Goal: Transaction & Acquisition: Book appointment/travel/reservation

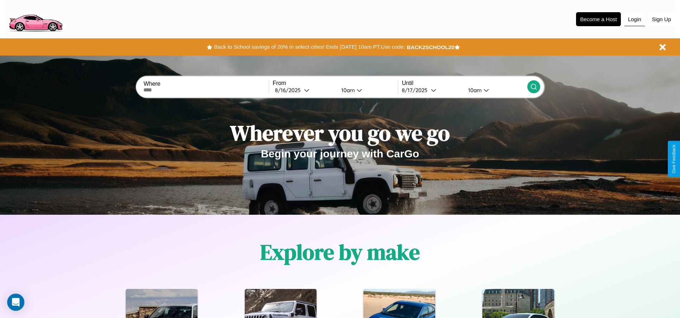
click at [635, 19] on button "Login" at bounding box center [635, 20] width 20 height 14
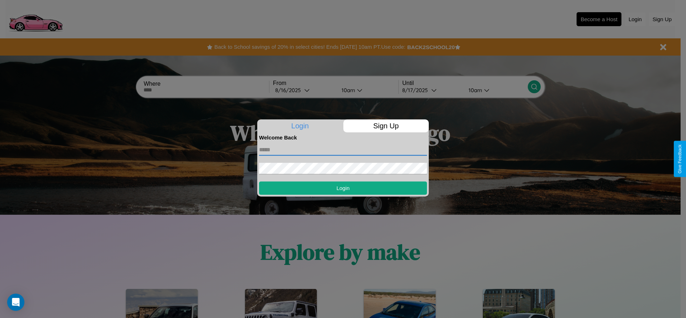
click at [343, 150] on input "text" at bounding box center [343, 149] width 168 height 11
type input "**********"
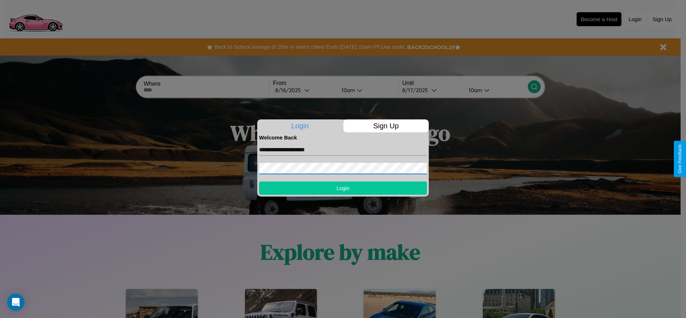
click at [343, 188] on button "Login" at bounding box center [343, 187] width 168 height 13
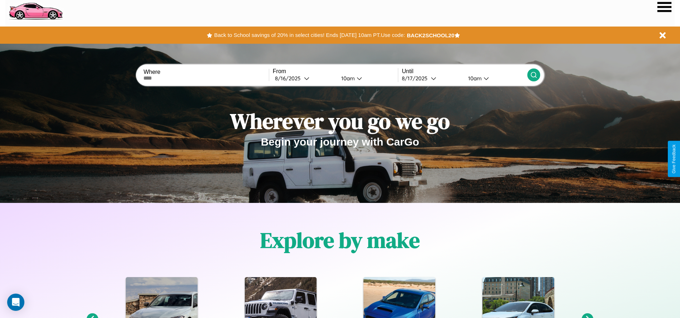
scroll to position [149, 0]
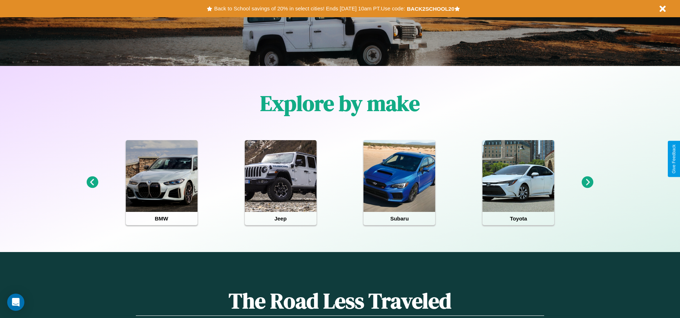
click at [588, 183] on icon at bounding box center [588, 182] width 12 height 12
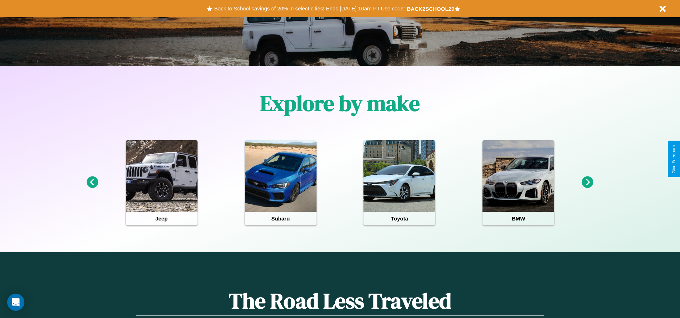
click at [588, 183] on icon at bounding box center [588, 182] width 12 height 12
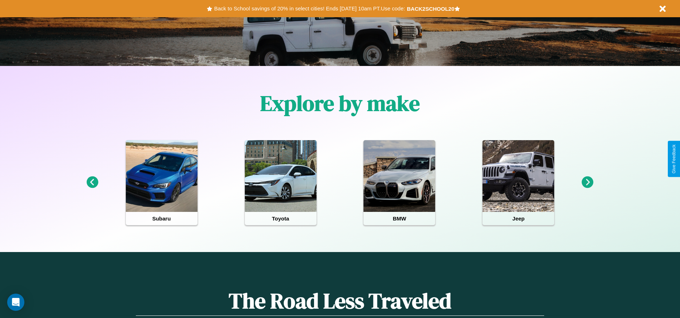
click at [588, 183] on icon at bounding box center [588, 182] width 12 height 12
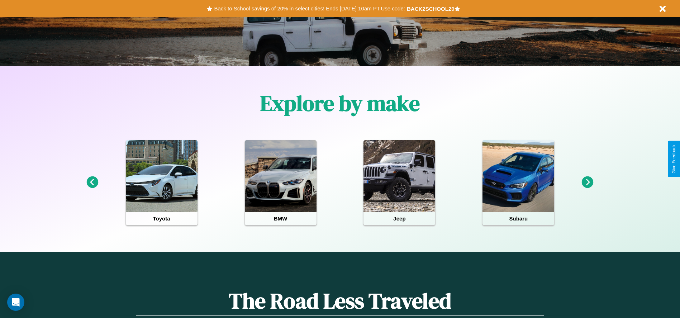
click at [588, 183] on icon at bounding box center [588, 182] width 12 height 12
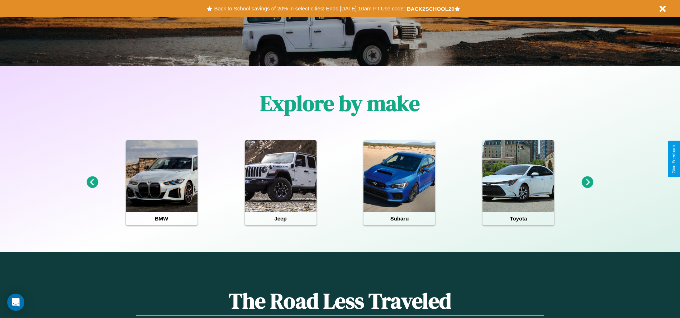
click at [588, 183] on icon at bounding box center [588, 182] width 12 height 12
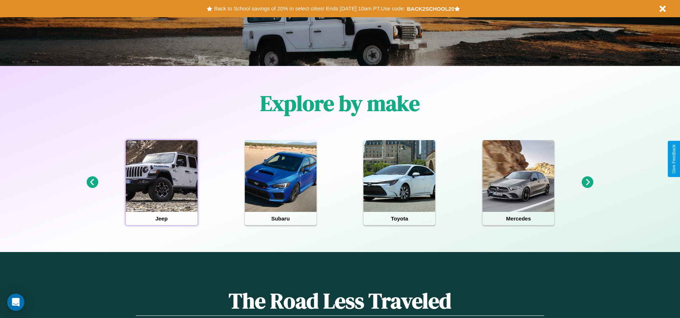
click at [161, 183] on div at bounding box center [162, 176] width 72 height 72
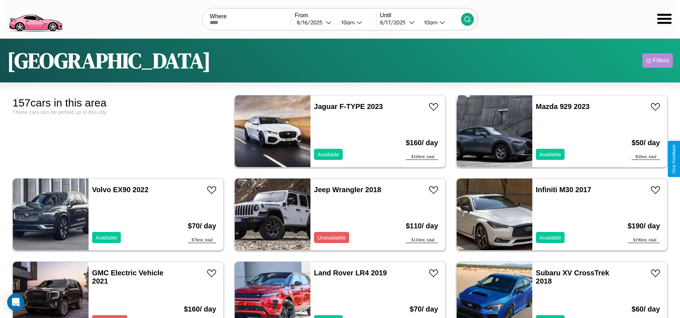
click at [658, 61] on div "Filters" at bounding box center [661, 60] width 16 height 7
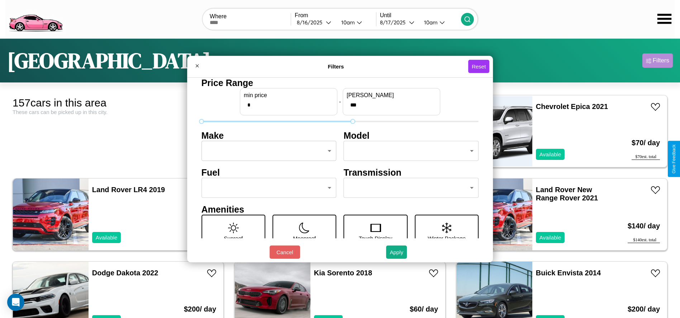
type input "***"
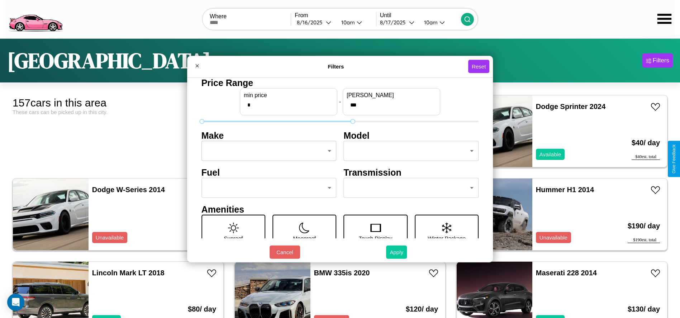
type input "*"
click at [397, 252] on button "Apply" at bounding box center [396, 252] width 21 height 13
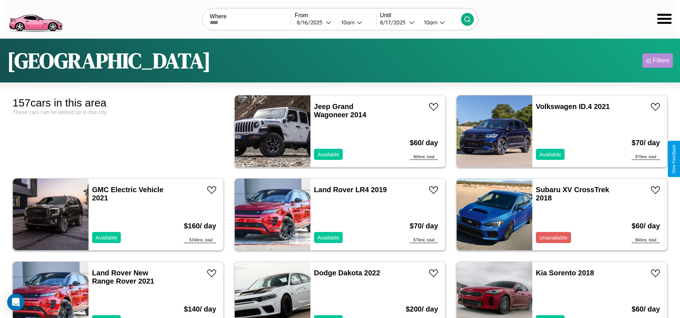
click at [658, 61] on div "Filters" at bounding box center [661, 60] width 16 height 7
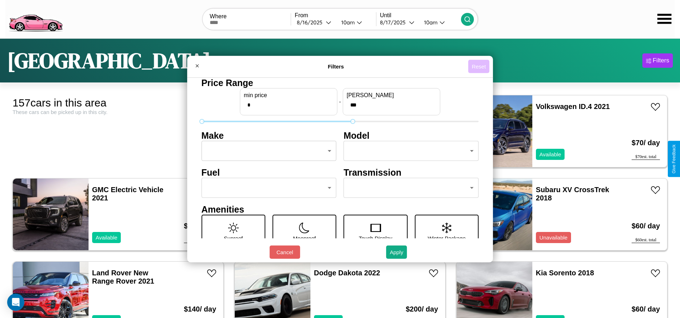
click at [480, 66] on button "Reset" at bounding box center [478, 66] width 21 height 13
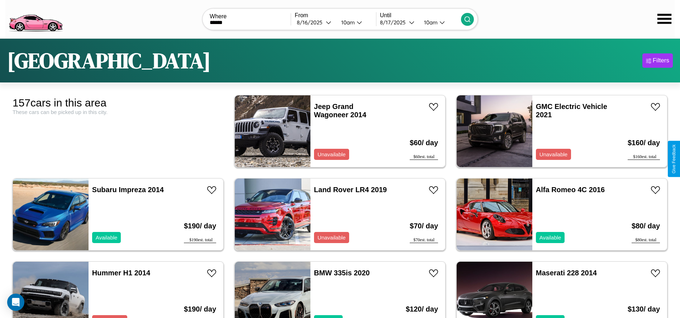
type input "******"
click at [467, 19] on icon at bounding box center [467, 19] width 7 height 7
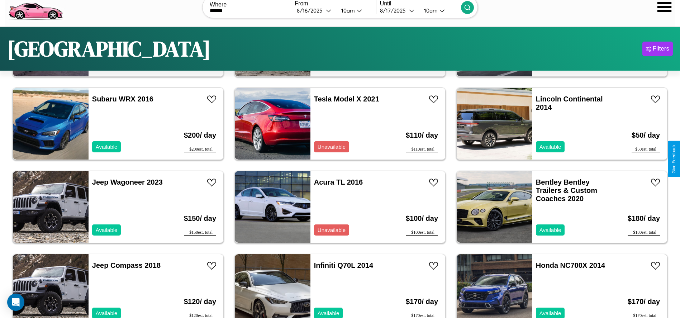
scroll to position [1078, 0]
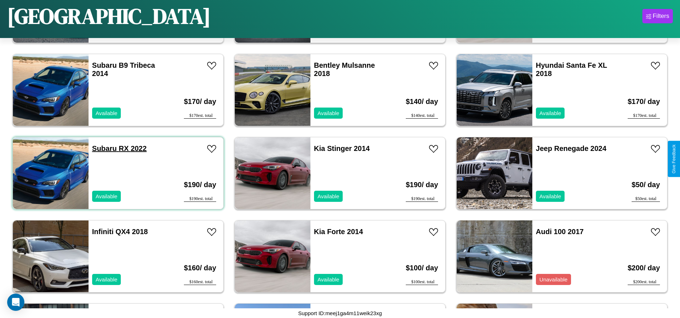
click at [104, 148] on link "Subaru RX 2022" at bounding box center [119, 149] width 55 height 8
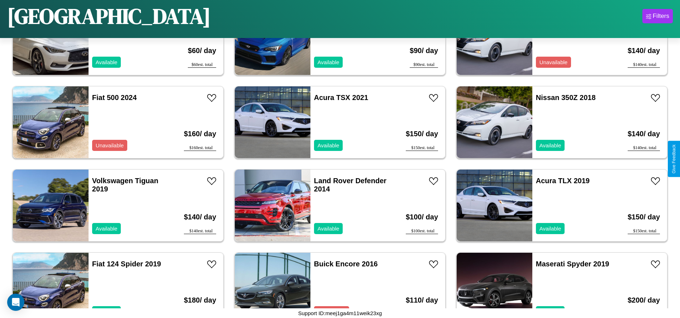
scroll to position [3242, 0]
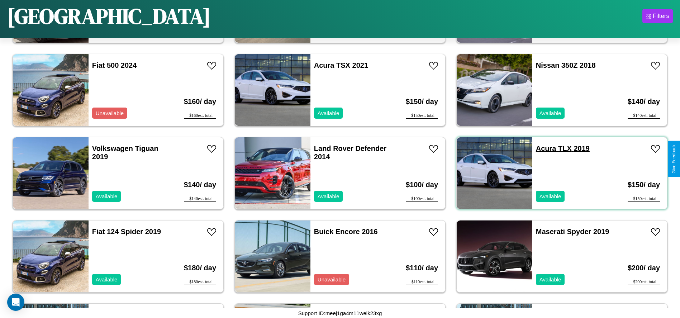
click at [542, 148] on link "Acura TLX 2019" at bounding box center [563, 149] width 54 height 8
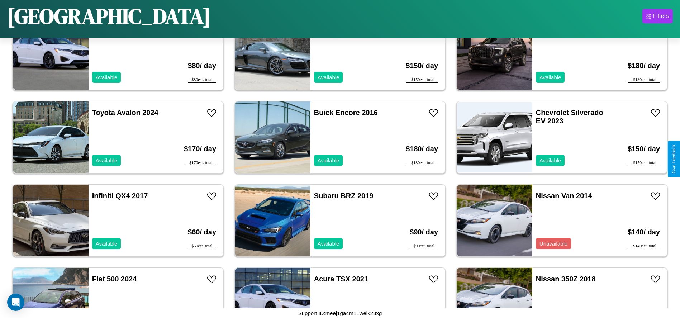
scroll to position [2659, 0]
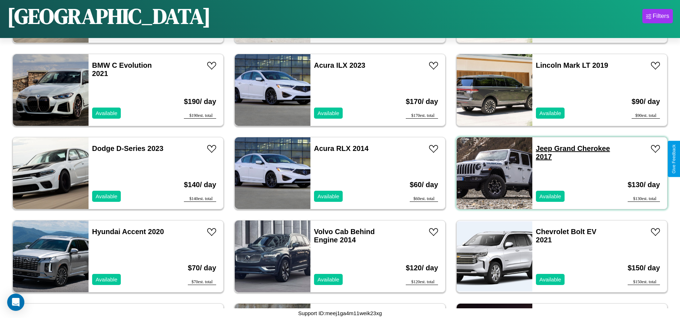
click at [540, 148] on link "Jeep Grand Cherokee 2017" at bounding box center [573, 153] width 74 height 16
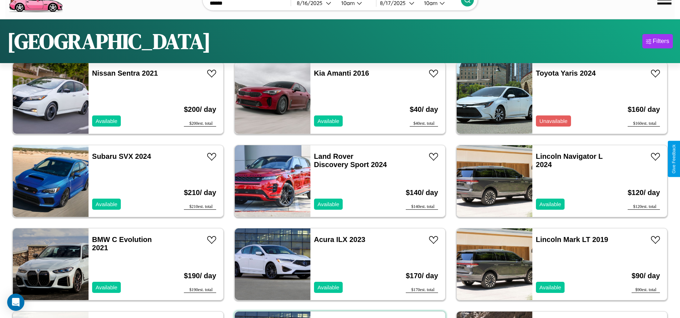
scroll to position [0, 0]
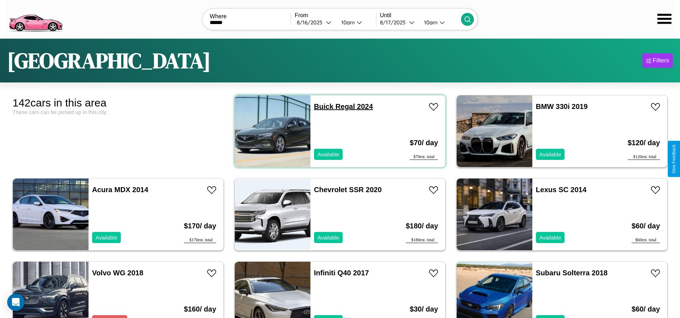
click at [321, 107] on link "Buick Regal 2024" at bounding box center [343, 107] width 59 height 8
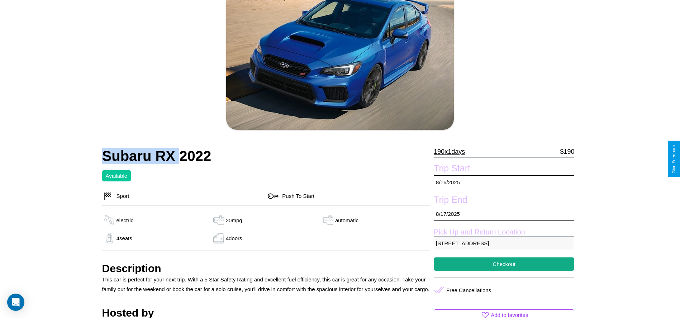
scroll to position [277, 0]
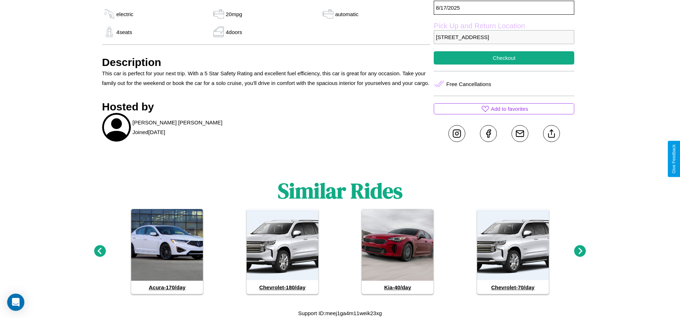
click at [580, 251] on icon at bounding box center [581, 251] width 12 height 12
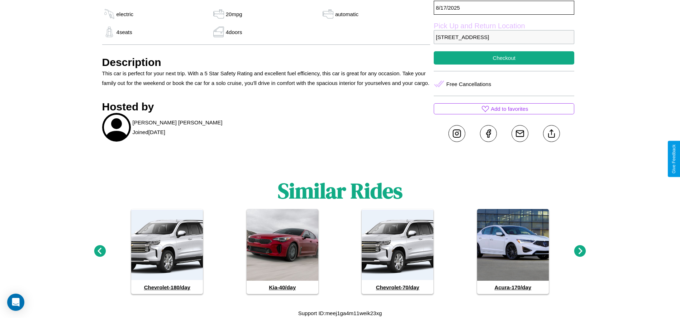
click at [100, 251] on icon at bounding box center [100, 251] width 12 height 12
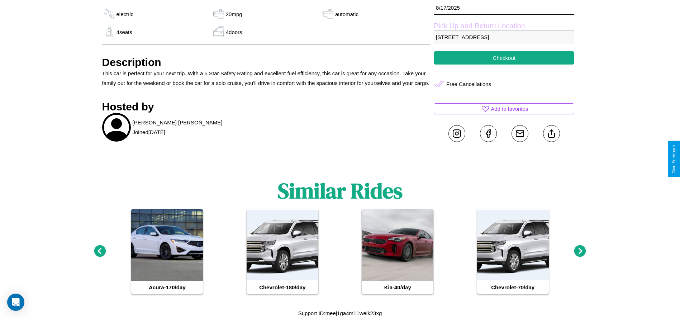
click at [580, 251] on icon at bounding box center [581, 251] width 12 height 12
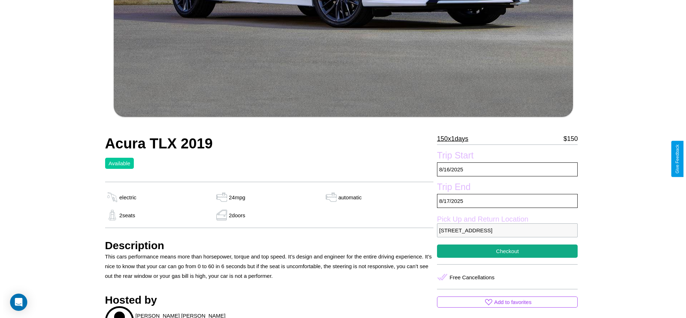
scroll to position [238, 0]
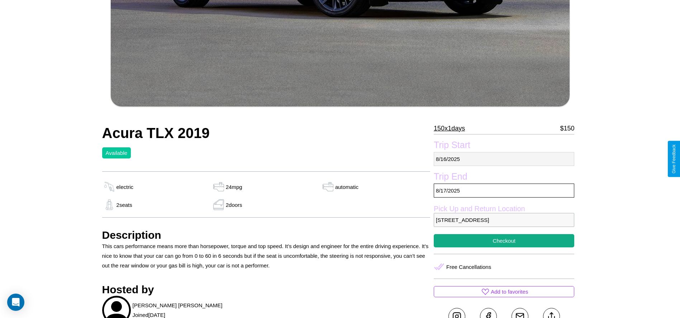
click at [504, 159] on p "8 / 16 / 2025" at bounding box center [504, 159] width 141 height 14
select select "*"
select select "****"
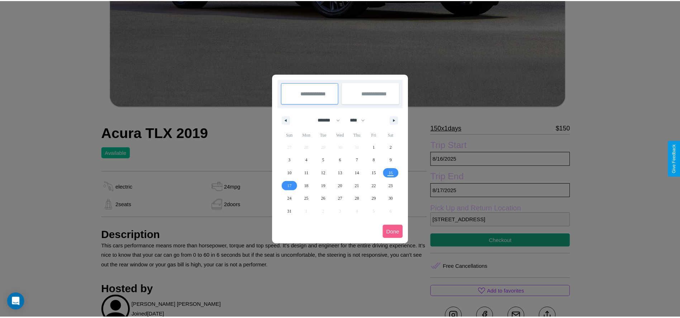
scroll to position [0, 0]
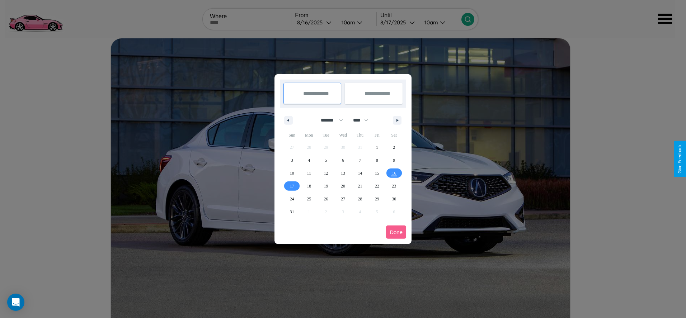
click at [315, 22] on div at bounding box center [343, 159] width 686 height 318
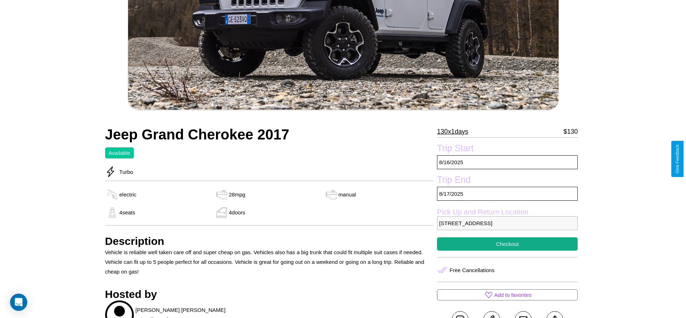
scroll to position [147, 0]
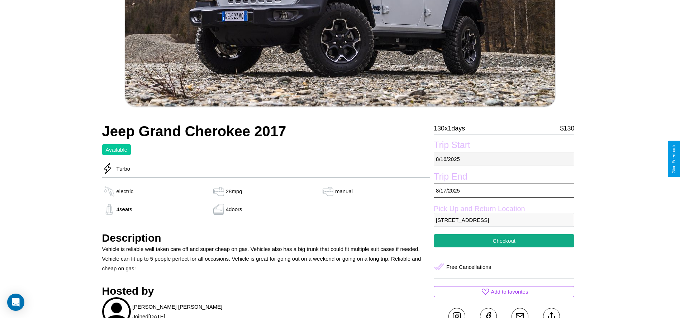
click at [504, 159] on p "8 / 16 / 2025" at bounding box center [504, 159] width 141 height 14
select select "*"
select select "****"
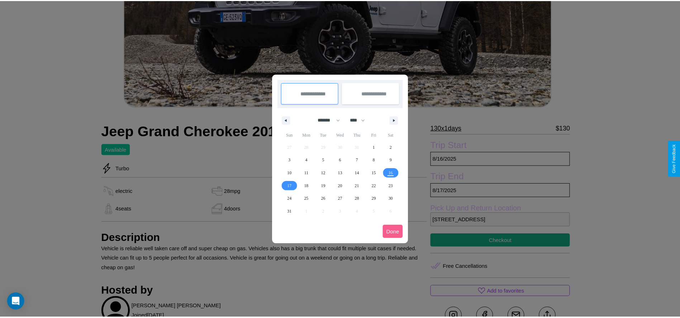
scroll to position [0, 0]
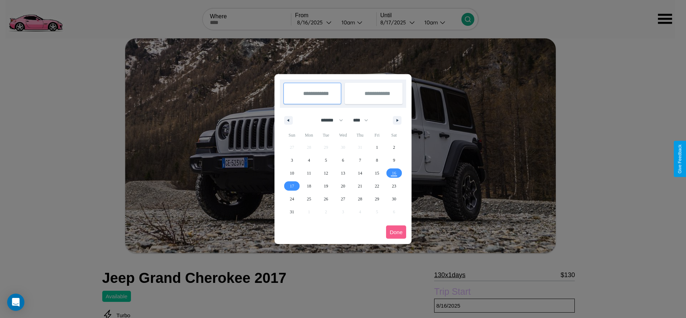
click at [315, 22] on div at bounding box center [343, 159] width 686 height 318
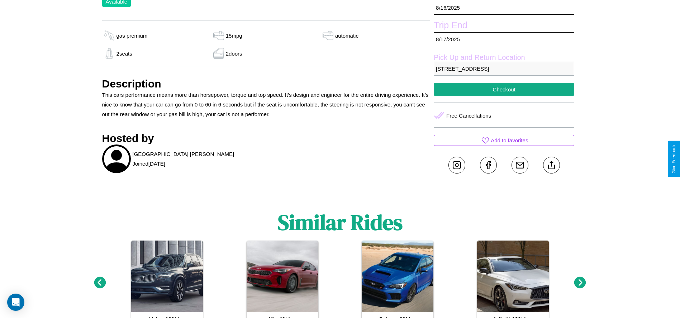
scroll to position [261, 0]
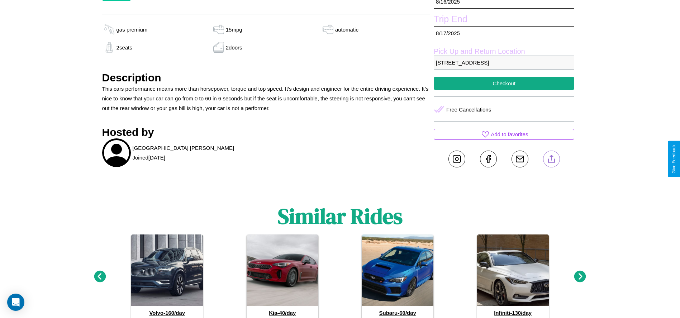
click at [552, 159] on line at bounding box center [552, 157] width 0 height 5
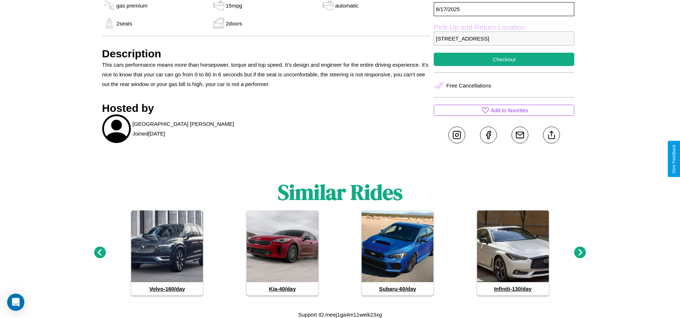
scroll to position [286, 0]
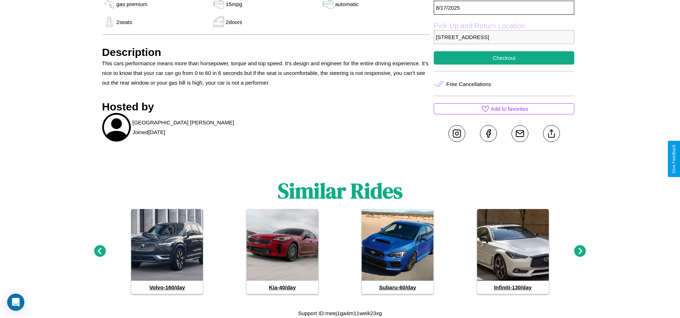
click at [100, 251] on icon at bounding box center [100, 251] width 12 height 12
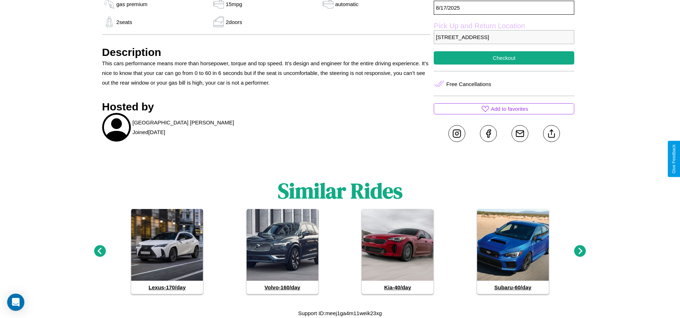
click at [100, 251] on icon at bounding box center [100, 251] width 12 height 12
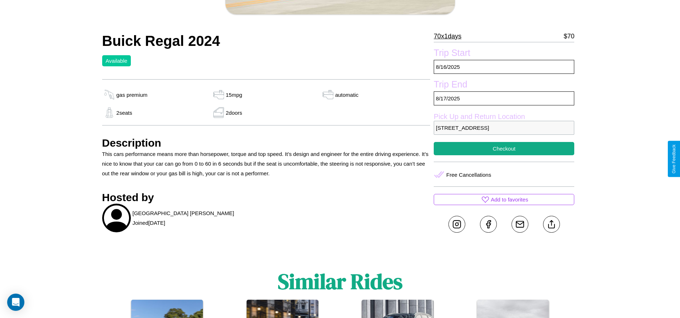
scroll to position [164, 0]
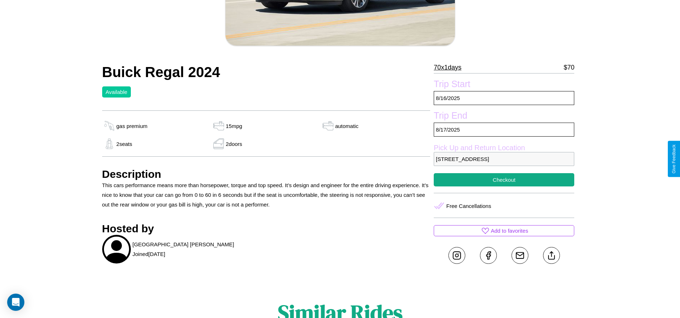
click at [504, 159] on p "[STREET_ADDRESS]" at bounding box center [504, 159] width 141 height 14
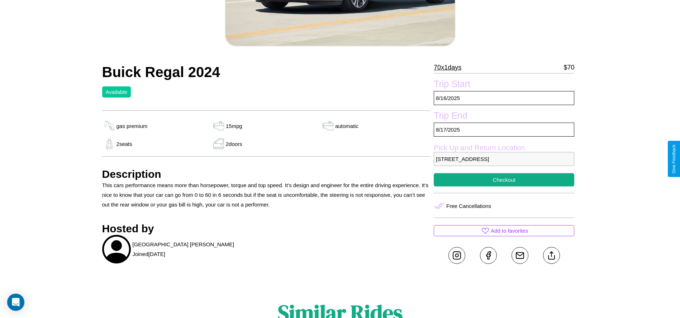
click at [504, 159] on p "[STREET_ADDRESS]" at bounding box center [504, 159] width 141 height 14
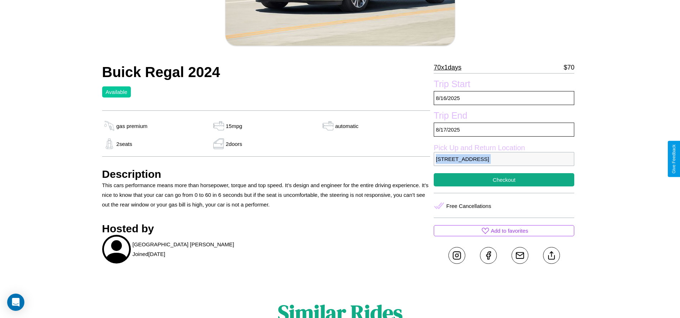
click at [504, 159] on p "[STREET_ADDRESS]" at bounding box center [504, 159] width 141 height 14
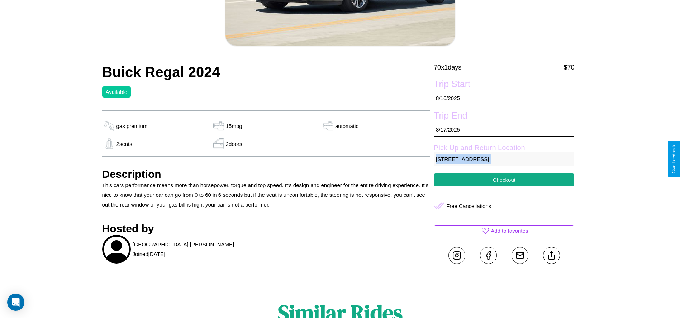
click at [504, 159] on p "[STREET_ADDRESS]" at bounding box center [504, 159] width 141 height 14
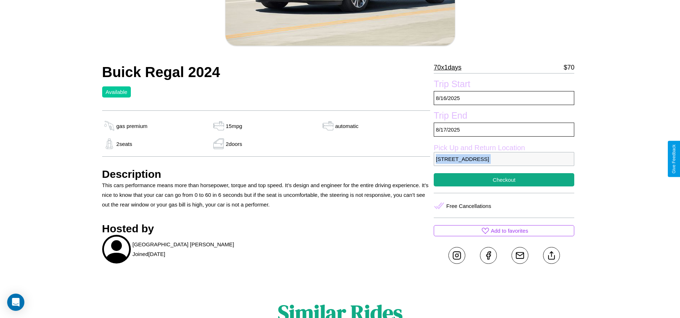
click at [504, 159] on p "[STREET_ADDRESS]" at bounding box center [504, 159] width 141 height 14
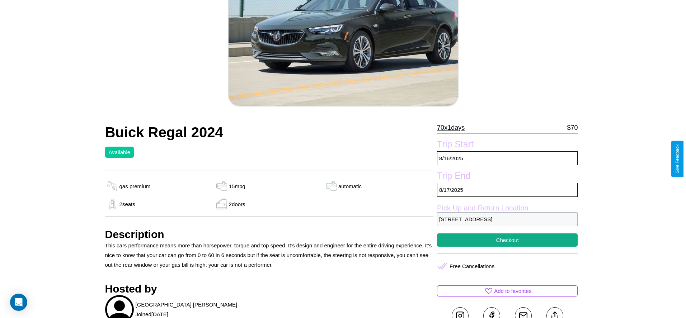
scroll to position [103, 0]
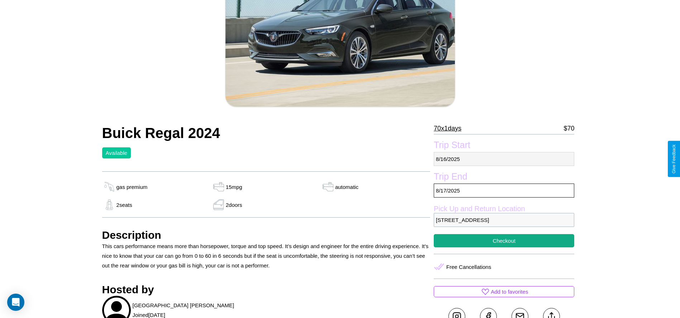
click at [504, 159] on p "[DATE]" at bounding box center [504, 159] width 141 height 14
select select "*"
select select "****"
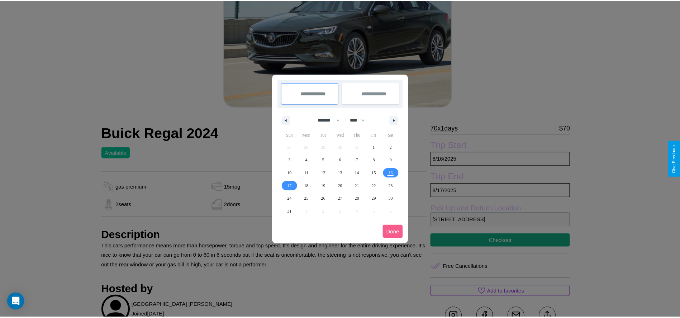
scroll to position [0, 0]
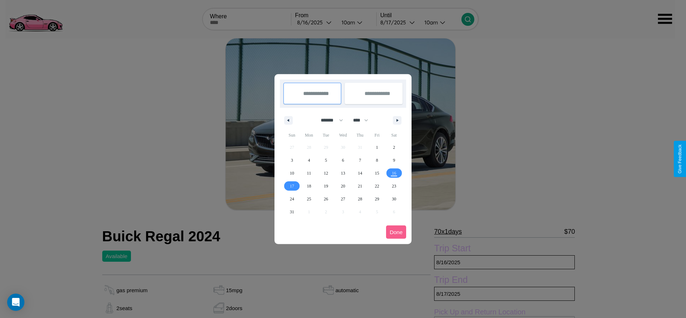
click at [315, 22] on div at bounding box center [343, 159] width 686 height 318
